Goal: Information Seeking & Learning: Learn about a topic

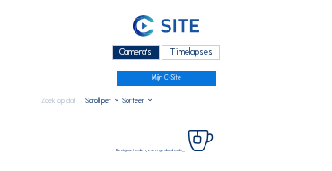
click at [144, 57] on div "Camera's" at bounding box center [136, 52] width 48 height 15
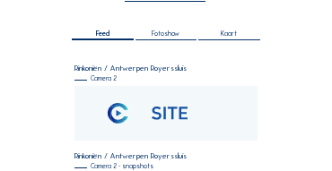
scroll to position [161, 0]
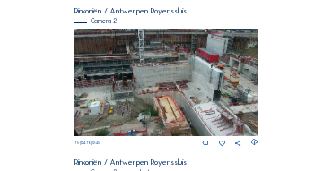
click at [136, 55] on img at bounding box center [166, 83] width 184 height 108
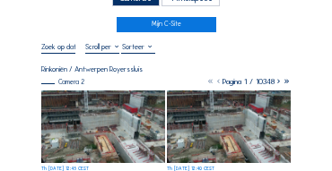
scroll to position [72, 0]
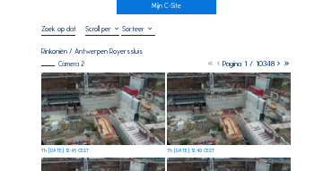
click at [103, 86] on img at bounding box center [103, 109] width 124 height 73
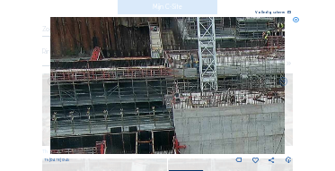
drag, startPoint x: 101, startPoint y: 59, endPoint x: 101, endPoint y: 72, distance: 12.6
click at [101, 72] on img at bounding box center [167, 85] width 234 height 137
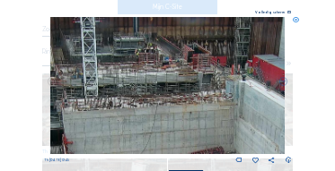
drag, startPoint x: 187, startPoint y: 80, endPoint x: 96, endPoint y: 83, distance: 91.6
click at [96, 83] on img at bounding box center [167, 85] width 234 height 137
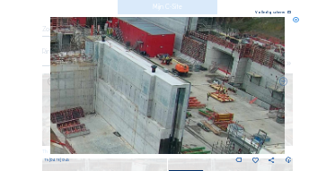
drag, startPoint x: 35, startPoint y: 59, endPoint x: 16, endPoint y: 54, distance: 19.6
click at [16, 54] on div "Scroll om door de tijd te reizen | Druk op de 'Alt'-[PERSON_NAME] + scroll om t…" at bounding box center [167, 85] width 335 height 171
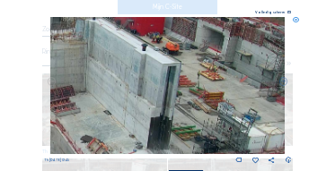
drag, startPoint x: 117, startPoint y: 88, endPoint x: 81, endPoint y: 49, distance: 52.7
click at [81, 49] on img at bounding box center [167, 85] width 234 height 137
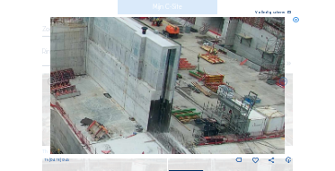
click at [146, 99] on img at bounding box center [167, 85] width 234 height 137
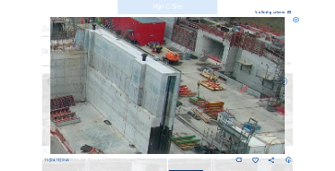
drag, startPoint x: 123, startPoint y: 116, endPoint x: 110, endPoint y: 130, distance: 19.1
click at [106, 130] on img at bounding box center [167, 85] width 234 height 137
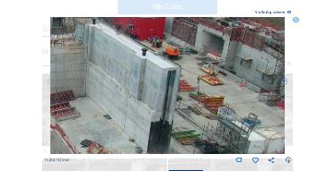
drag, startPoint x: 174, startPoint y: 114, endPoint x: 163, endPoint y: 57, distance: 58.4
click at [163, 57] on img at bounding box center [167, 85] width 234 height 137
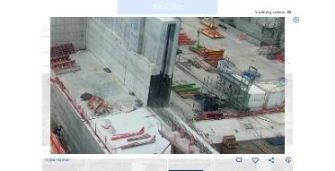
drag, startPoint x: 156, startPoint y: 121, endPoint x: 156, endPoint y: 76, distance: 44.9
click at [156, 76] on img at bounding box center [167, 85] width 234 height 137
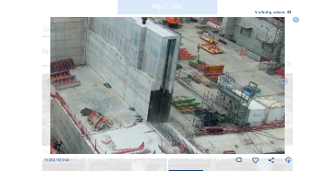
drag, startPoint x: 159, startPoint y: 61, endPoint x: 152, endPoint y: 120, distance: 59.6
click at [152, 120] on img at bounding box center [167, 85] width 234 height 137
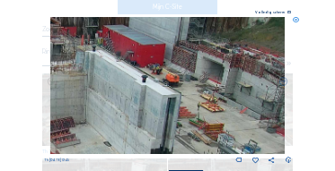
drag, startPoint x: 162, startPoint y: 120, endPoint x: 173, endPoint y: 106, distance: 17.9
click at [160, 129] on img at bounding box center [167, 85] width 234 height 137
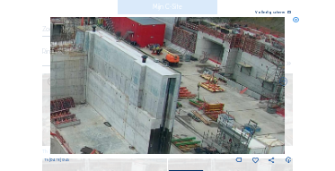
drag, startPoint x: 192, startPoint y: 101, endPoint x: 36, endPoint y: 77, distance: 158.0
click at [36, 77] on div "Scroll om door de tijd te reizen | Druk op de 'Alt'-[PERSON_NAME] + scroll om t…" at bounding box center [167, 85] width 335 height 171
click at [298, 19] on icon at bounding box center [295, 20] width 6 height 6
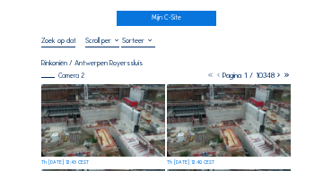
scroll to position [18, 0]
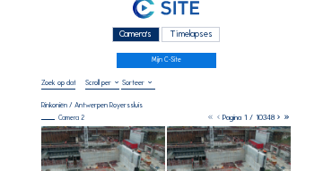
click at [120, 36] on div "Camera's" at bounding box center [136, 34] width 48 height 15
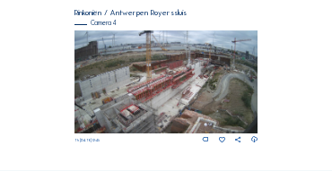
scroll to position [758, 0]
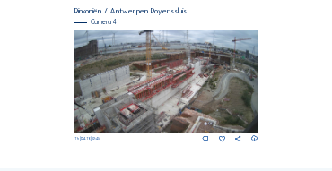
click at [179, 68] on img at bounding box center [166, 81] width 184 height 103
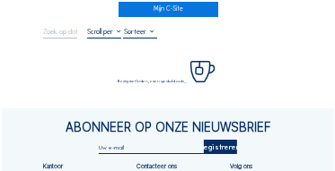
scroll to position [72, 0]
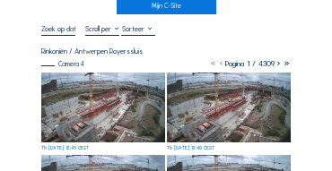
click at [86, 83] on img at bounding box center [103, 108] width 124 height 70
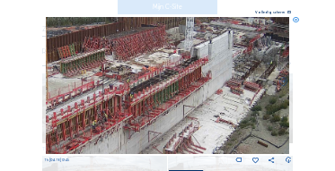
drag, startPoint x: 156, startPoint y: 71, endPoint x: 130, endPoint y: 94, distance: 34.9
click at [153, 69] on img at bounding box center [168, 85] width 244 height 137
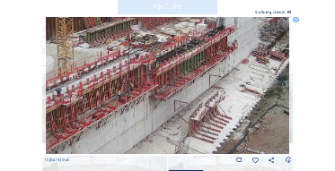
drag, startPoint x: 129, startPoint y: 95, endPoint x: 156, endPoint y: 65, distance: 40.7
click at [156, 65] on img at bounding box center [168, 85] width 244 height 137
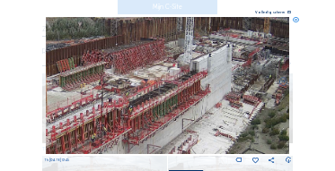
drag, startPoint x: 160, startPoint y: 57, endPoint x: 133, endPoint y: 101, distance: 51.5
click at [133, 101] on img at bounding box center [168, 85] width 244 height 137
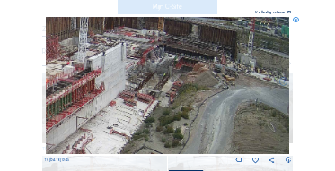
drag, startPoint x: 201, startPoint y: 96, endPoint x: 103, endPoint y: 94, distance: 97.8
click at [103, 94] on img at bounding box center [168, 85] width 244 height 137
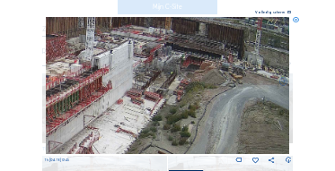
drag, startPoint x: 85, startPoint y: 98, endPoint x: 146, endPoint y: 96, distance: 61.0
click at [146, 96] on img at bounding box center [168, 85] width 244 height 137
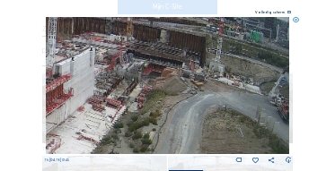
drag, startPoint x: 155, startPoint y: 93, endPoint x: 56, endPoint y: 102, distance: 100.0
click at [56, 102] on img at bounding box center [168, 85] width 244 height 137
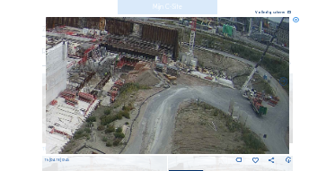
drag, startPoint x: 118, startPoint y: 114, endPoint x: 89, endPoint y: 109, distance: 29.1
click at [89, 109] on img at bounding box center [168, 85] width 244 height 137
drag, startPoint x: 43, startPoint y: 116, endPoint x: 116, endPoint y: 79, distance: 81.4
click at [116, 79] on div "Scroll om door de tijd te reizen | Druk op de 'Alt'-[PERSON_NAME] + scroll om t…" at bounding box center [167, 85] width 335 height 171
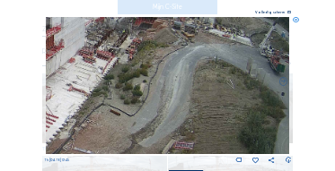
drag, startPoint x: 118, startPoint y: 91, endPoint x: 129, endPoint y: 67, distance: 25.7
click at [129, 67] on img at bounding box center [168, 85] width 244 height 137
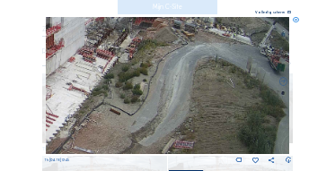
click at [141, 72] on img at bounding box center [168, 85] width 244 height 137
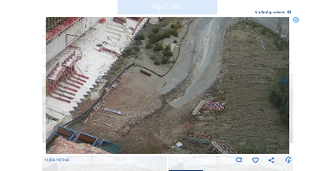
drag, startPoint x: 104, startPoint y: 83, endPoint x: 158, endPoint y: 71, distance: 55.1
click at [158, 71] on img at bounding box center [168, 85] width 244 height 137
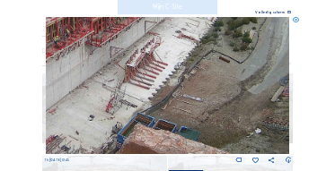
drag, startPoint x: 107, startPoint y: 90, endPoint x: 171, endPoint y: 80, distance: 65.3
click at [171, 80] on img at bounding box center [168, 85] width 244 height 137
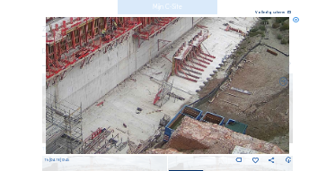
drag, startPoint x: 124, startPoint y: 86, endPoint x: 198, endPoint y: 64, distance: 77.8
click at [198, 64] on img at bounding box center [168, 85] width 244 height 137
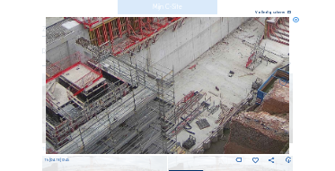
drag, startPoint x: 170, startPoint y: 89, endPoint x: 207, endPoint y: 65, distance: 44.8
click at [210, 62] on img at bounding box center [168, 85] width 244 height 137
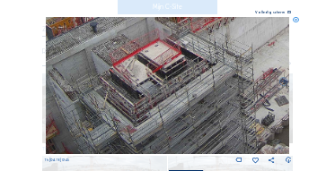
drag, startPoint x: 160, startPoint y: 70, endPoint x: 177, endPoint y: 68, distance: 17.1
click at [180, 64] on img at bounding box center [168, 85] width 244 height 137
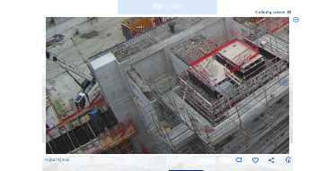
click at [183, 67] on img at bounding box center [168, 85] width 244 height 137
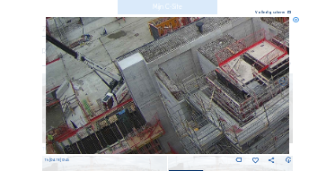
drag, startPoint x: 116, startPoint y: 84, endPoint x: 164, endPoint y: 72, distance: 50.0
click at [164, 65] on img at bounding box center [168, 85] width 244 height 137
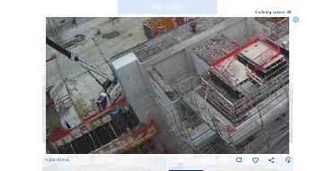
drag, startPoint x: 177, startPoint y: 94, endPoint x: 170, endPoint y: 81, distance: 15.3
click at [170, 81] on img at bounding box center [168, 85] width 244 height 137
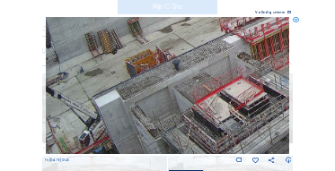
drag, startPoint x: 173, startPoint y: 68, endPoint x: 156, endPoint y: 105, distance: 40.5
click at [156, 105] on img at bounding box center [168, 85] width 244 height 137
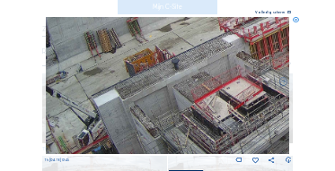
click at [161, 106] on img at bounding box center [168, 85] width 244 height 137
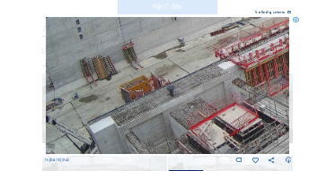
drag, startPoint x: 157, startPoint y: 104, endPoint x: 152, endPoint y: 115, distance: 12.0
click at [152, 115] on img at bounding box center [168, 85] width 244 height 137
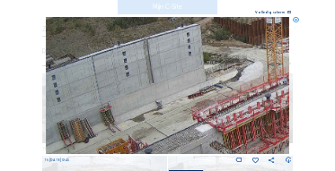
drag, startPoint x: 159, startPoint y: 84, endPoint x: 148, endPoint y: 112, distance: 29.8
click at [148, 112] on img at bounding box center [168, 85] width 244 height 137
click at [151, 92] on img at bounding box center [168, 85] width 244 height 137
